Goal: Task Accomplishment & Management: Manage account settings

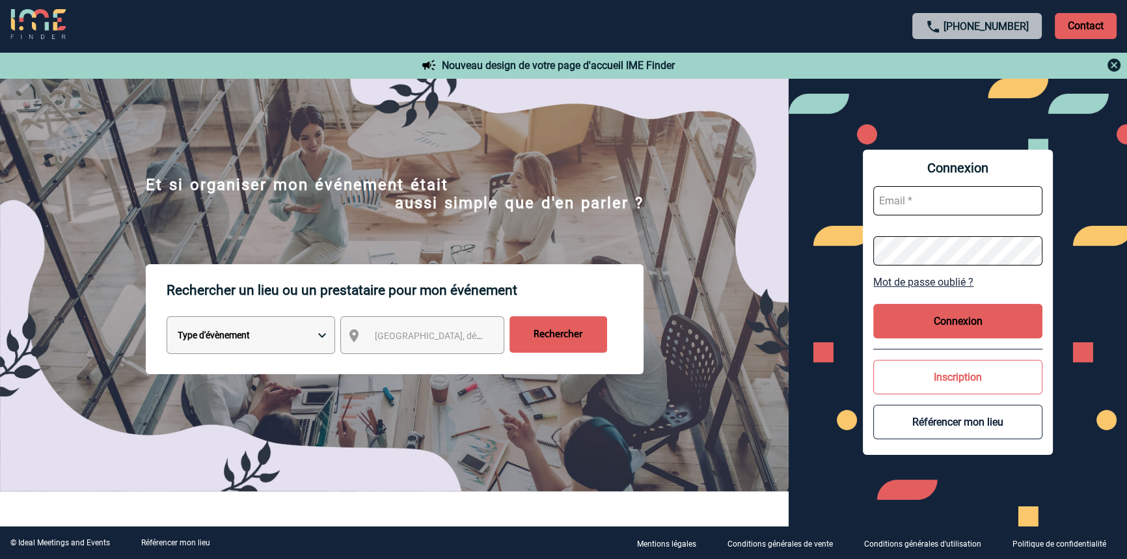
type input "blemonnier@ime-groupe.com"
click at [946, 332] on button "Connexion" at bounding box center [957, 321] width 169 height 34
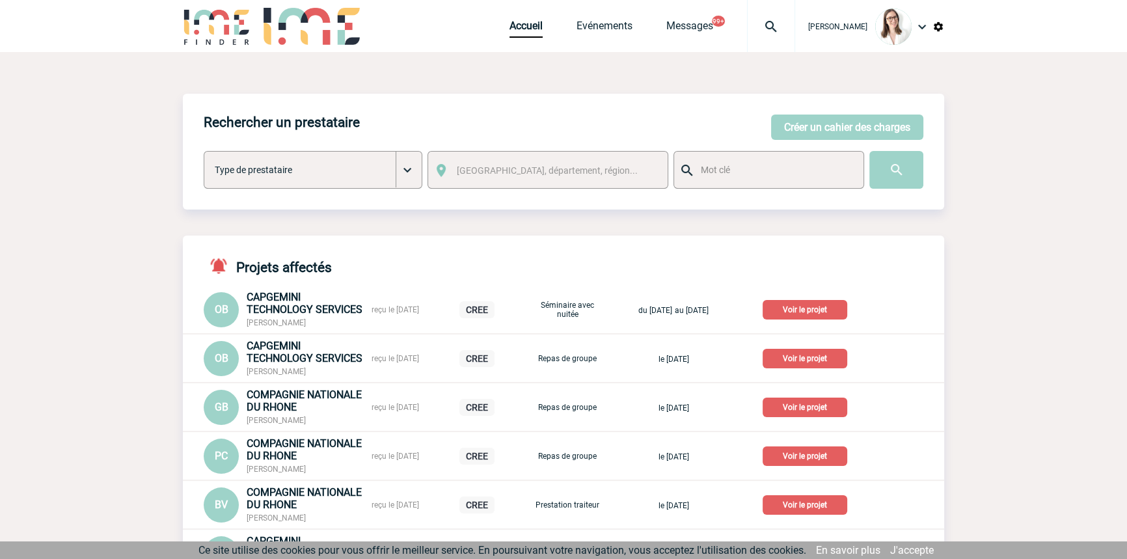
click at [753, 27] on img at bounding box center [770, 27] width 47 height 16
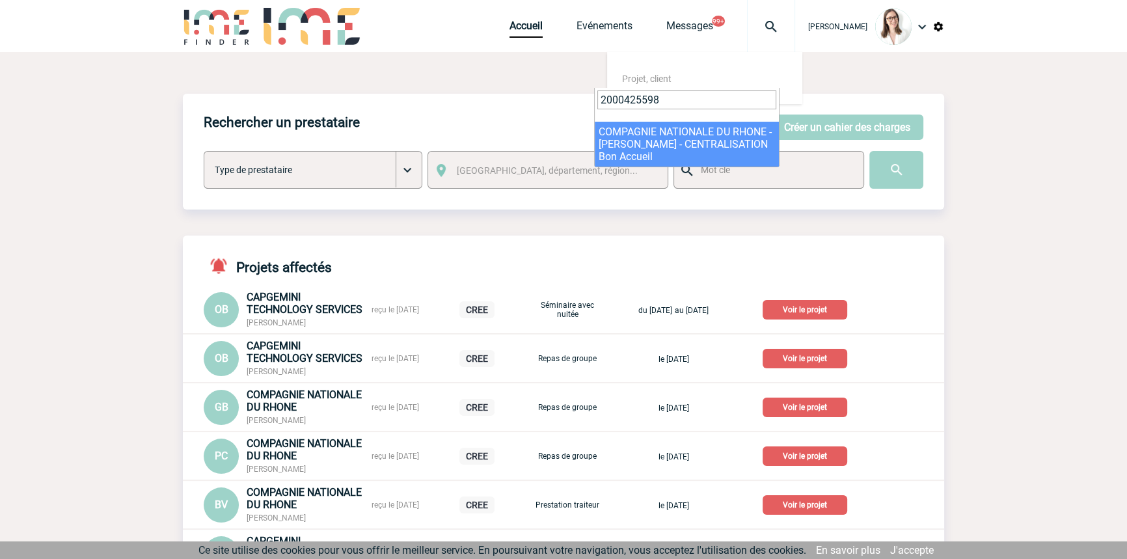
type input "2000425598"
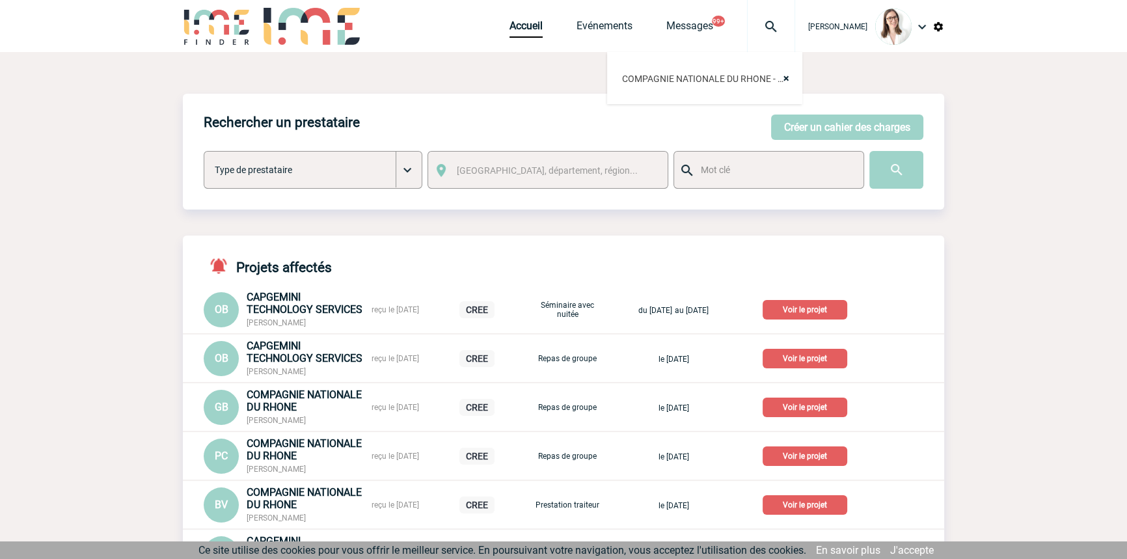
select select "25099"
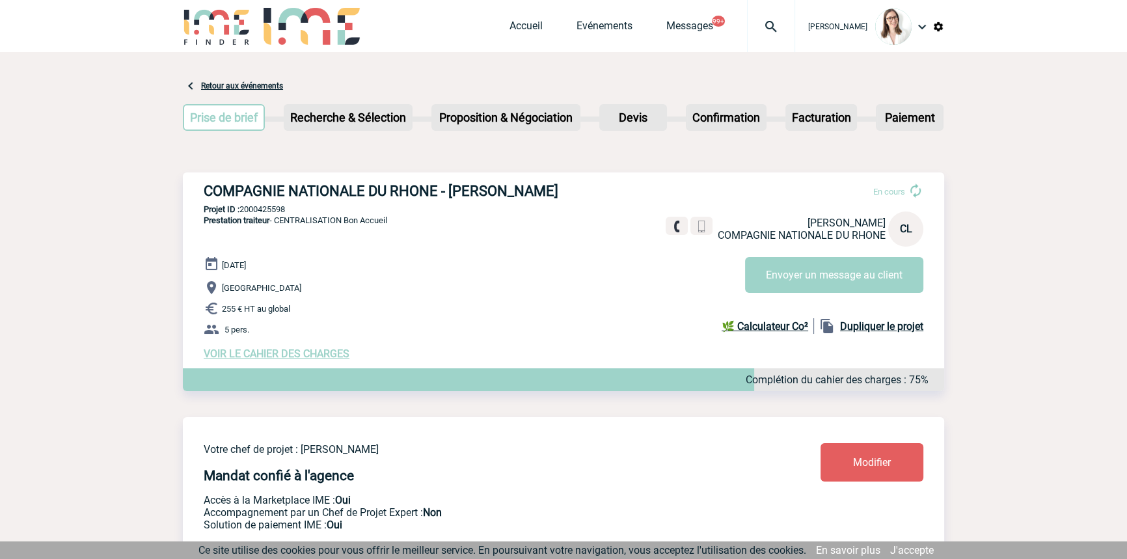
click at [756, 18] on div at bounding box center [771, 26] width 48 height 52
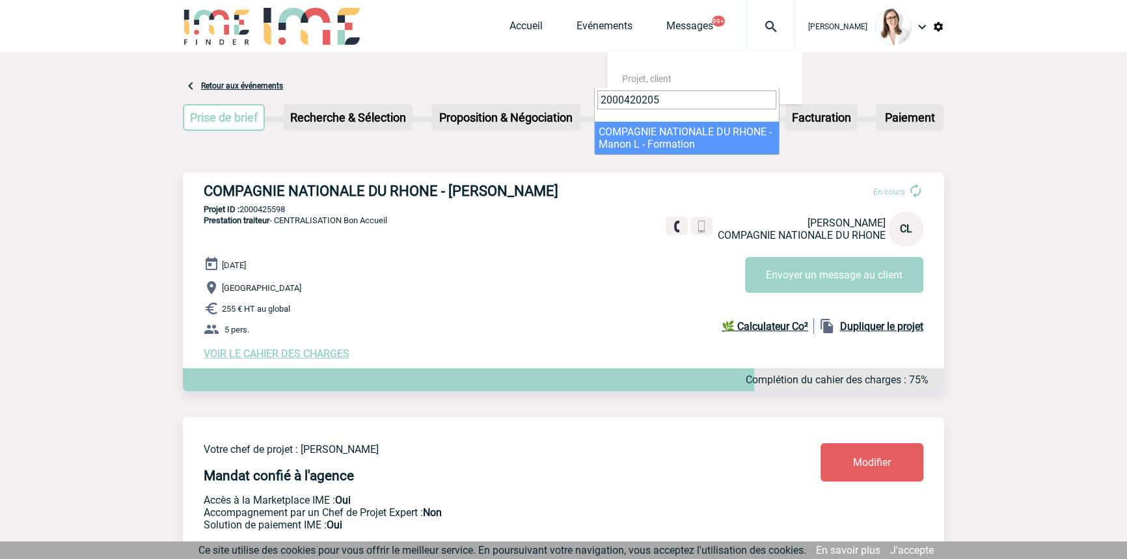
type input "2000420205"
drag, startPoint x: 635, startPoint y: 137, endPoint x: 626, endPoint y: 137, distance: 9.1
select select "19706"
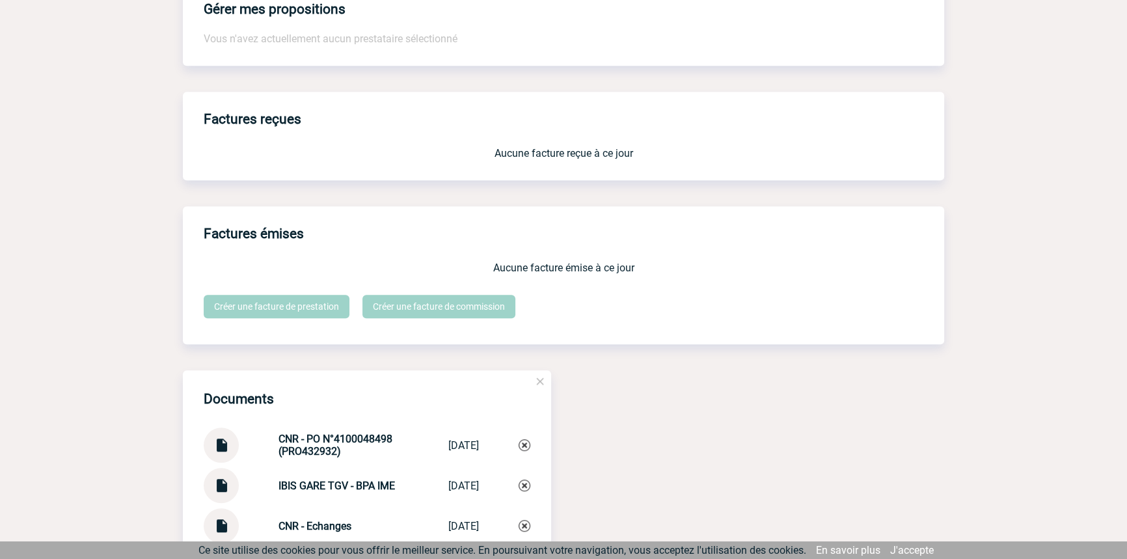
scroll to position [1375, 0]
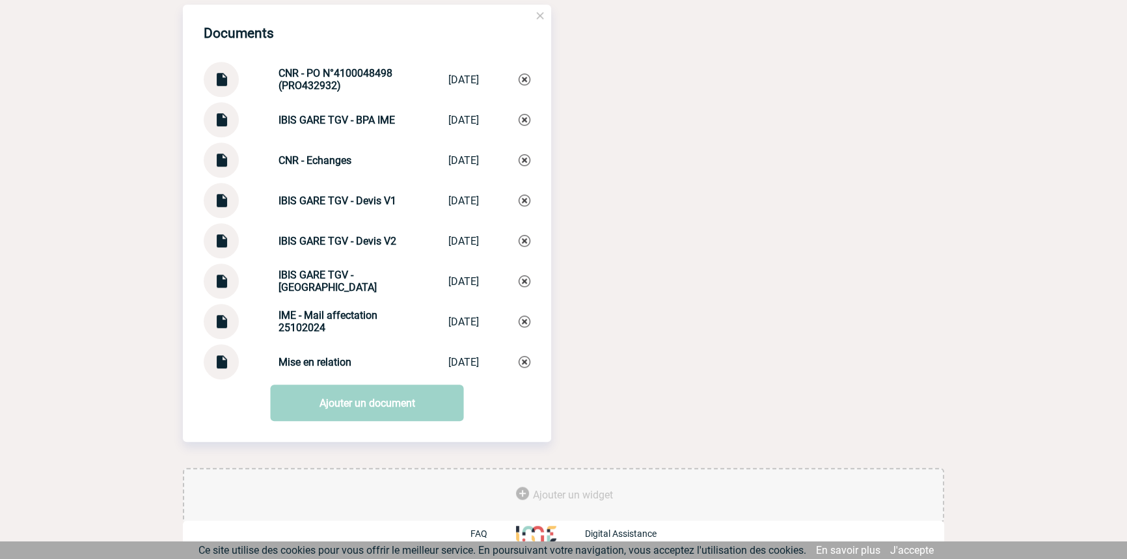
click at [223, 358] on img at bounding box center [221, 356] width 17 height 25
click at [286, 377] on div "Mise en relation Mise en relation [DATE]" at bounding box center [367, 361] width 327 height 35
click at [286, 375] on div "Mise en relation Mise en relation [DATE]" at bounding box center [367, 361] width 327 height 35
click at [309, 365] on strong "Mise en relation" at bounding box center [314, 362] width 73 height 12
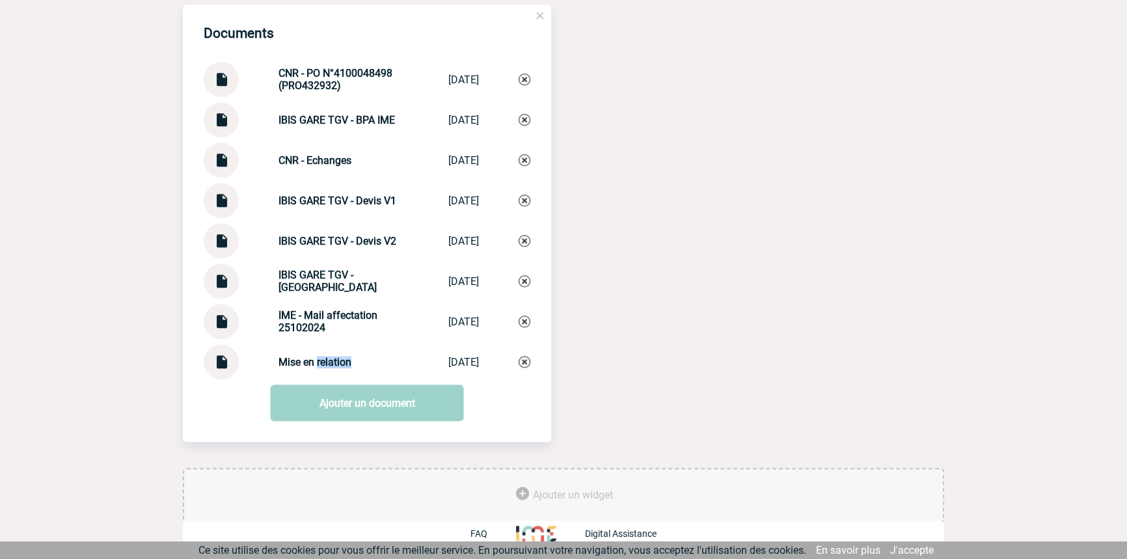
click at [309, 365] on strong "Mise en relation" at bounding box center [314, 362] width 73 height 12
click at [310, 365] on strong "Mise en relation" at bounding box center [314, 362] width 73 height 12
copy div "Mise en relation Mise en relation"
click at [521, 358] on img at bounding box center [524, 362] width 12 height 12
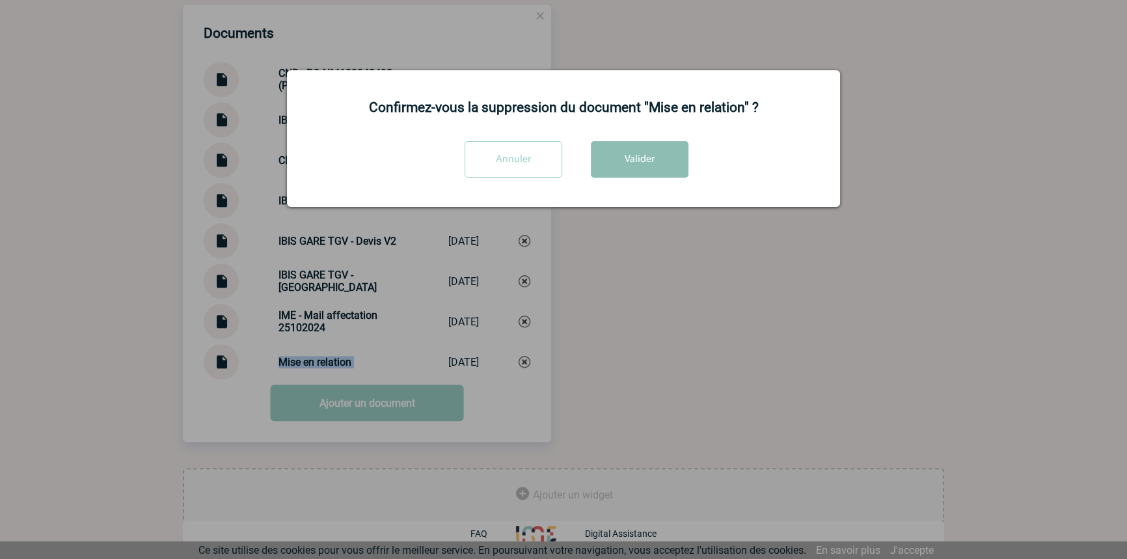
click at [628, 146] on button "Valider" at bounding box center [640, 159] width 98 height 36
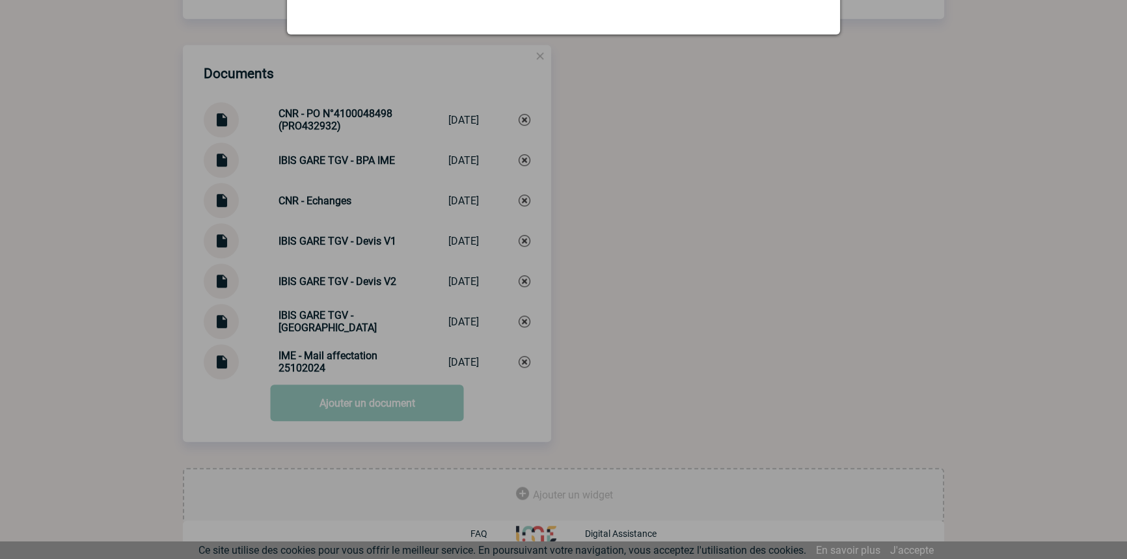
scroll to position [1334, 0]
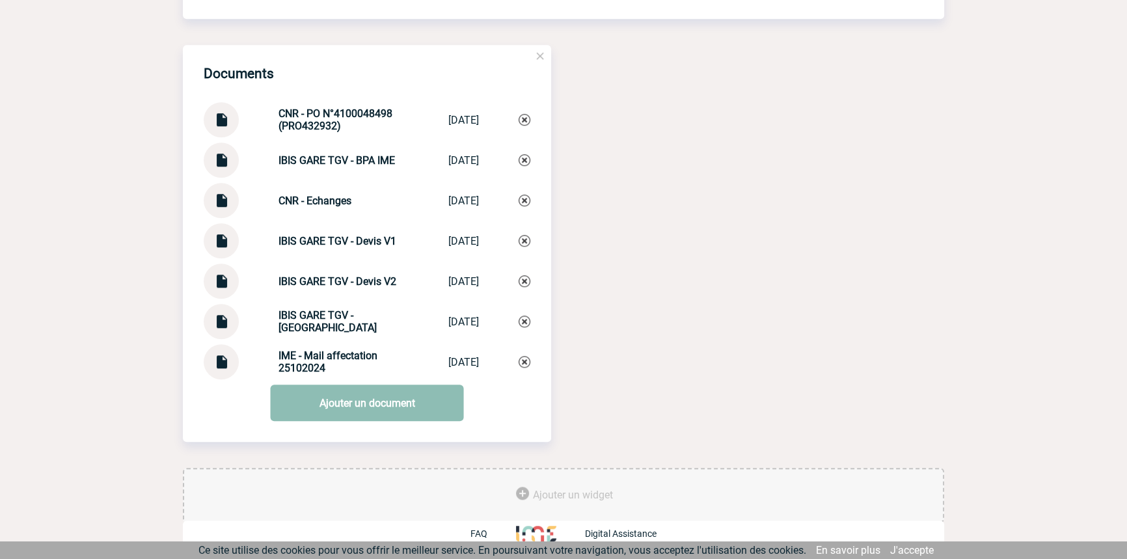
drag, startPoint x: 304, startPoint y: 399, endPoint x: 301, endPoint y: 410, distance: 11.7
click at [304, 400] on link "Ajouter un document" at bounding box center [367, 402] width 193 height 36
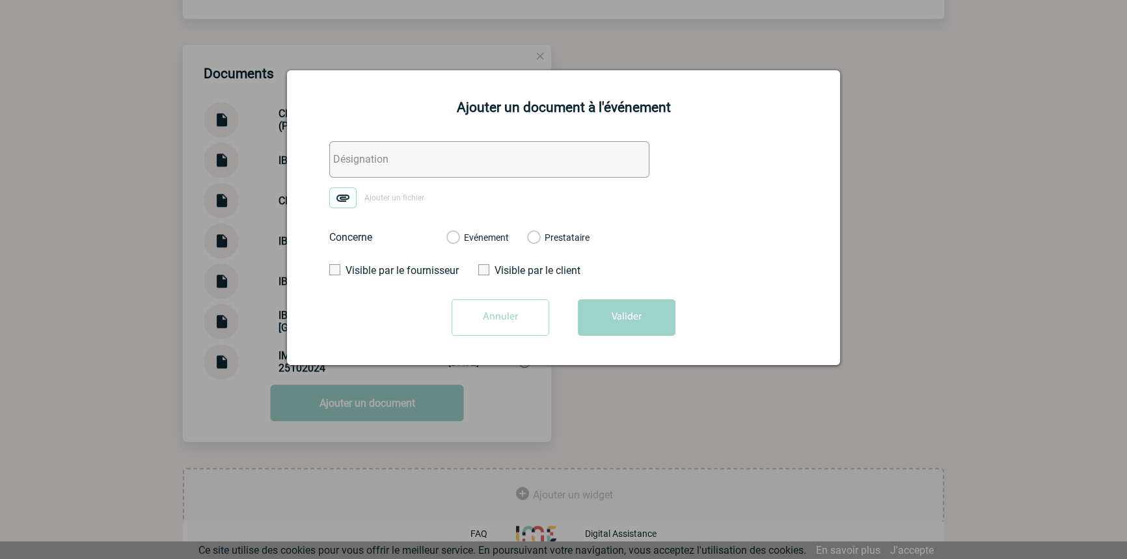
click at [350, 148] on input "text" at bounding box center [489, 159] width 320 height 36
paste input "Mise en relation"
type input "Mise en relation"
click at [345, 187] on form "Mise en relation Ajouter un fichier Concerne Evénement Prestataire Visible par …" at bounding box center [563, 243] width 520 height 204
click at [351, 201] on img at bounding box center [342, 197] width 27 height 21
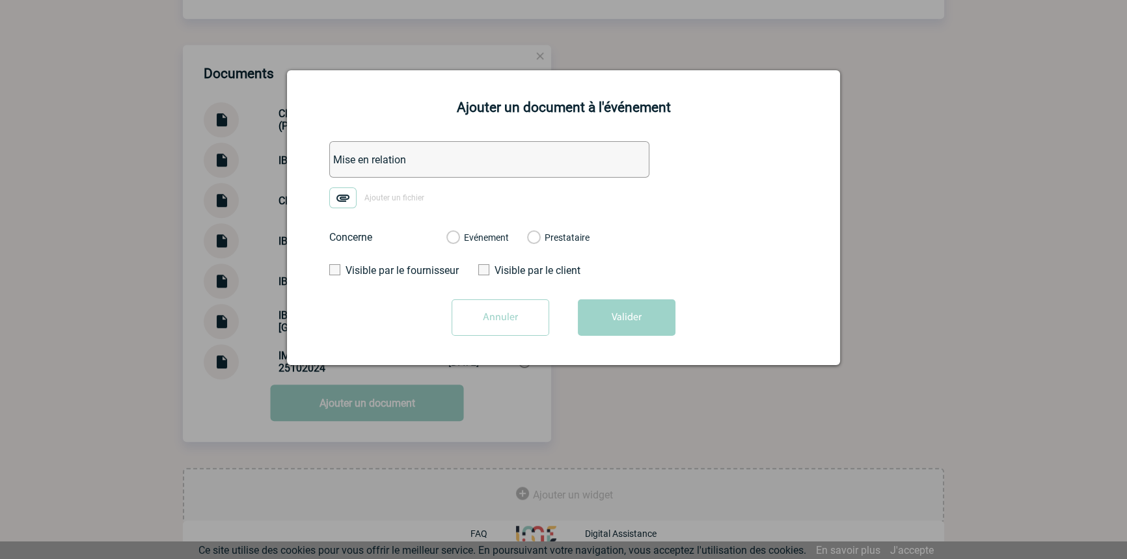
click at [0, 0] on input "Ajouter un fichier" at bounding box center [0, 0] width 0 height 0
click at [459, 239] on label "Evénement" at bounding box center [452, 238] width 12 height 12
click at [0, 0] on input "Evénement" at bounding box center [0, 0] width 0 height 0
click at [583, 306] on button "Valider" at bounding box center [627, 317] width 98 height 36
